Goal: Find specific page/section: Find specific page/section

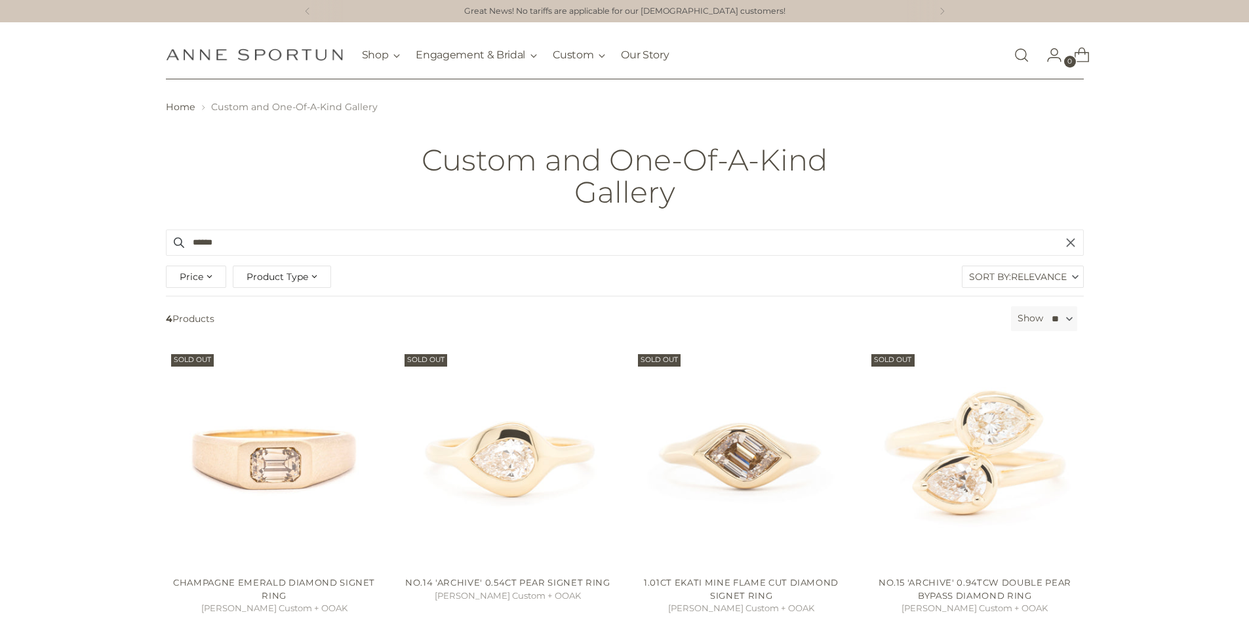
click at [1074, 240] on icon "button" at bounding box center [1070, 242] width 10 height 10
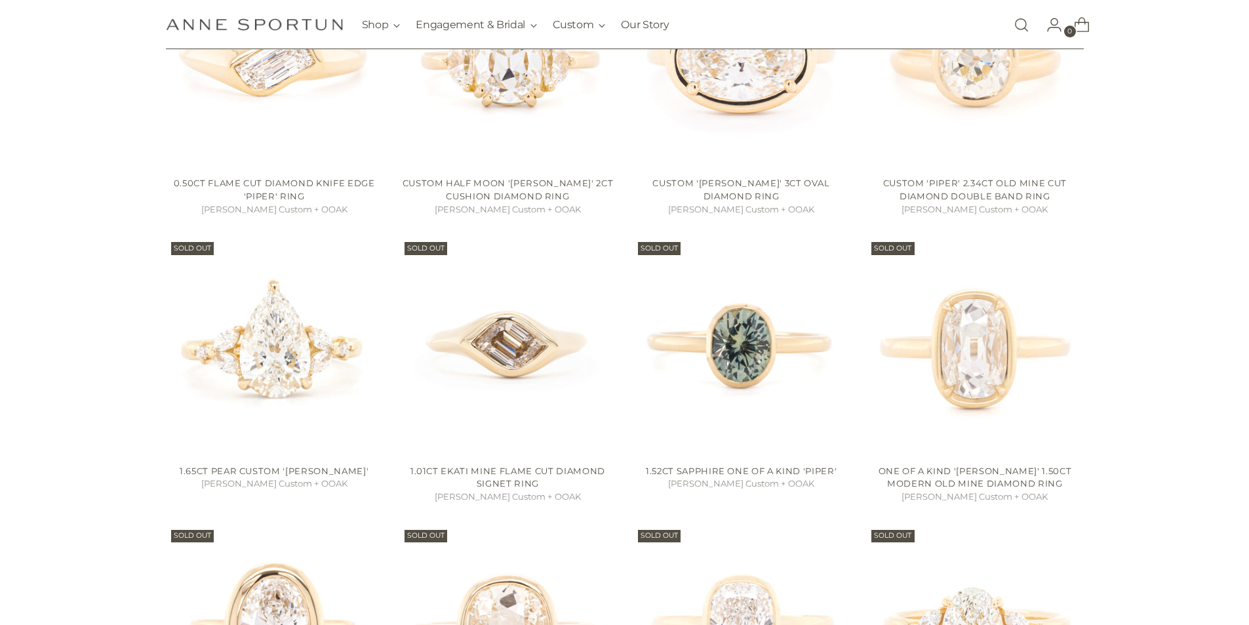
scroll to position [786, 0]
